Goal: Task Accomplishment & Management: Manage account settings

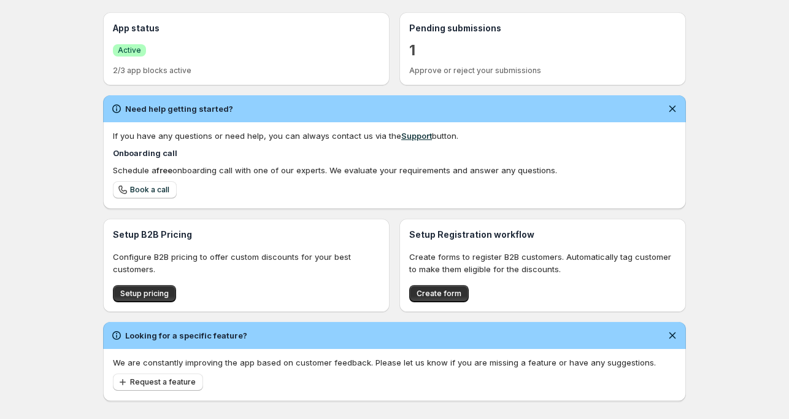
scroll to position [284, 0]
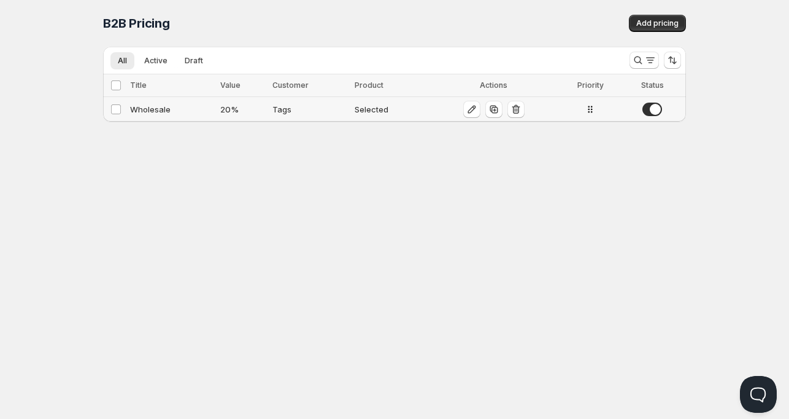
click at [152, 114] on div "Wholesale" at bounding box center [171, 109] width 83 height 12
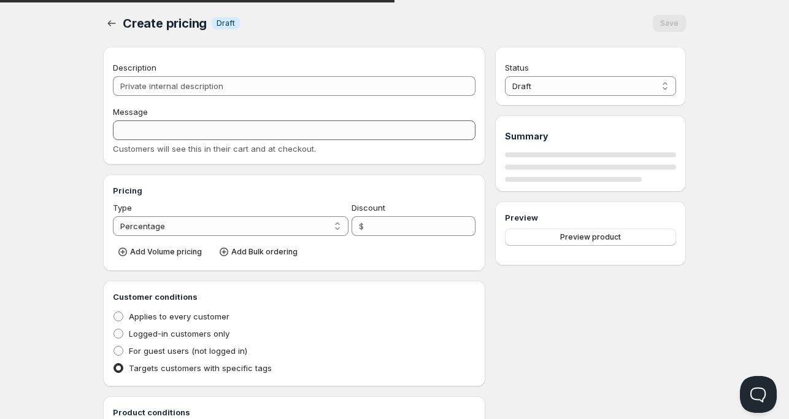
type input "Wholesale"
type input "WHOLESALE"
type input "20"
radio input "true"
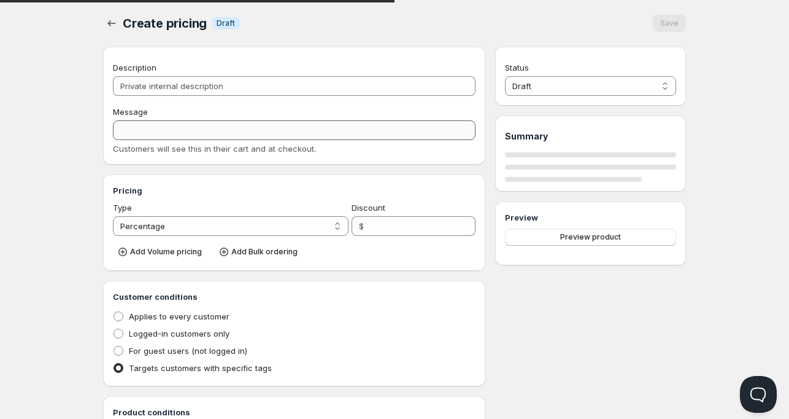
checkbox input "true"
select select "1"
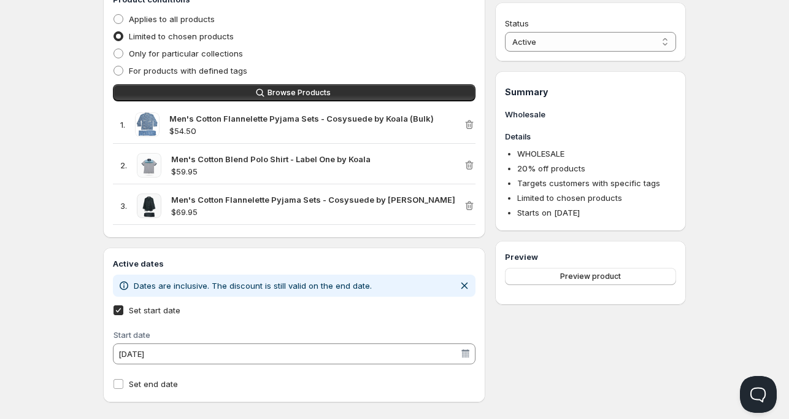
scroll to position [522, 0]
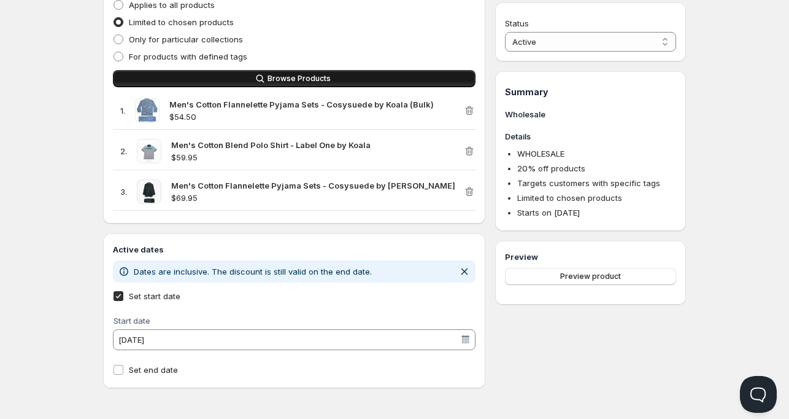
click at [280, 83] on span "Browse Products" at bounding box center [299, 79] width 63 height 10
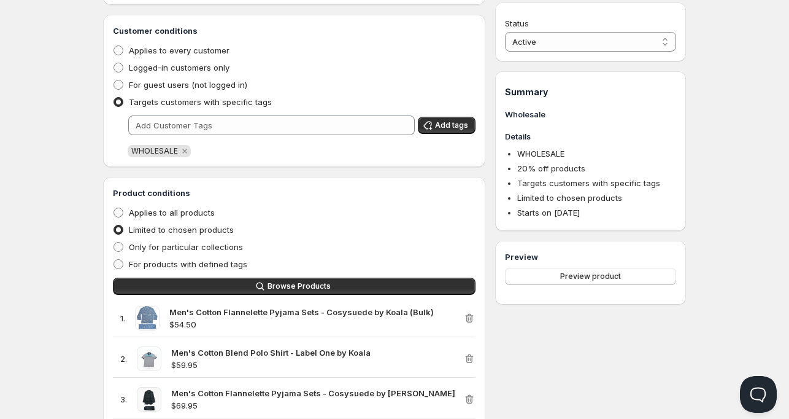
scroll to position [314, 0]
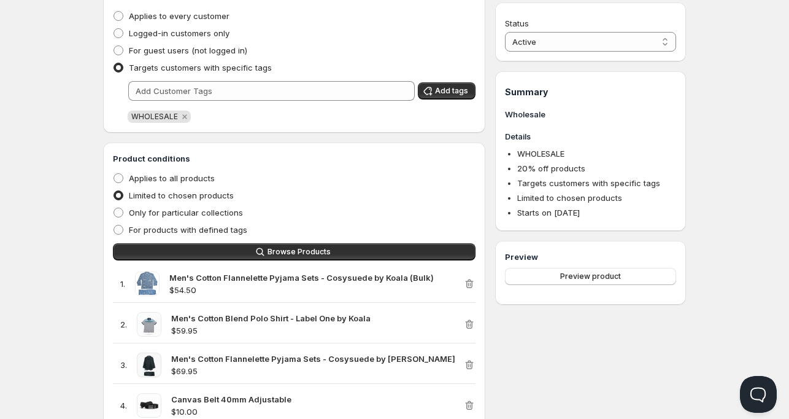
scroll to position [191, 0]
